Goal: Task Accomplishment & Management: Manage account settings

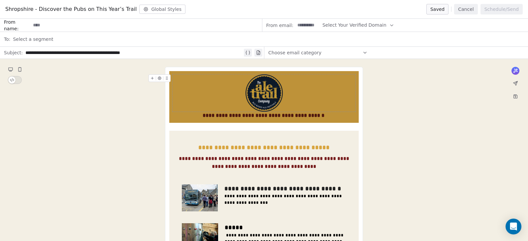
click at [470, 12] on button "Cancel" at bounding box center [465, 9] width 23 height 11
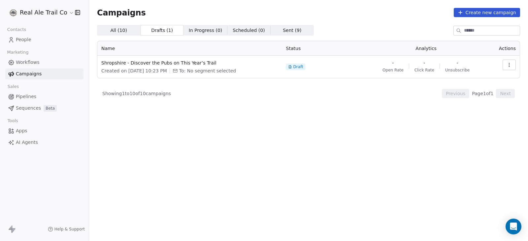
click at [117, 27] on span "All ( 10 )" at bounding box center [118, 30] width 17 height 7
click at [12, 38] on icon at bounding box center [11, 38] width 2 height 2
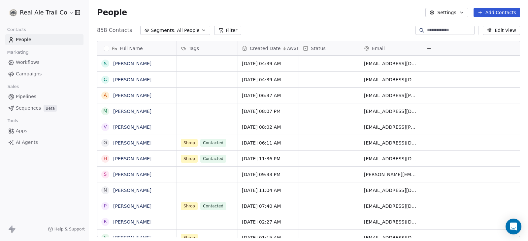
scroll to position [206, 432]
click at [191, 30] on span "All People" at bounding box center [188, 30] width 22 height 7
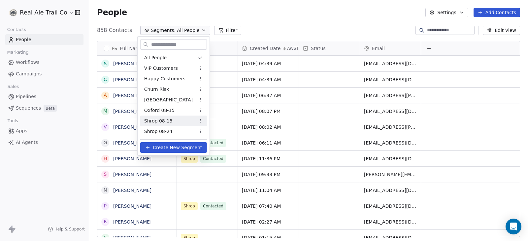
click at [176, 122] on div "Shrop 08-15" at bounding box center [173, 121] width 67 height 11
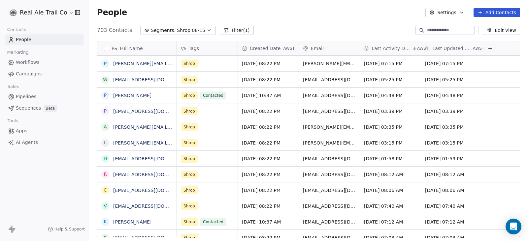
click at [192, 30] on span "Shrop 08-15" at bounding box center [191, 30] width 28 height 7
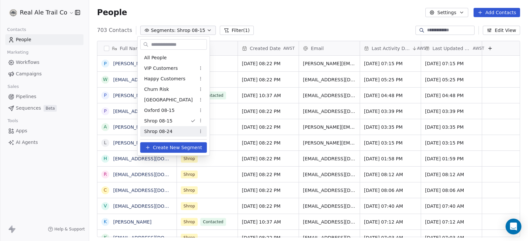
click at [178, 129] on div "Shrop 08-24" at bounding box center [173, 131] width 67 height 11
